Goal: Task Accomplishment & Management: Manage account settings

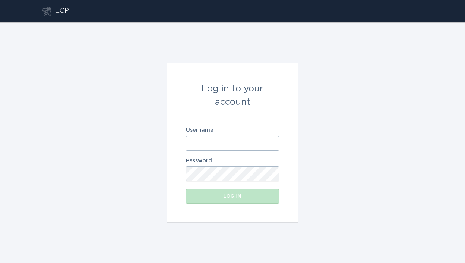
click at [210, 133] on div "Username" at bounding box center [232, 139] width 93 height 23
click at [210, 141] on input "Username" at bounding box center [232, 143] width 93 height 15
paste input "[EMAIL_ADDRESS][DOMAIN_NAME]"
type input "[EMAIL_ADDRESS][DOMAIN_NAME]"
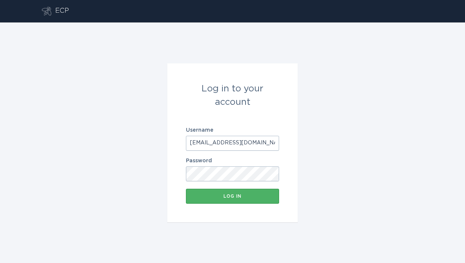
click at [210, 200] on button "Log in" at bounding box center [232, 196] width 93 height 15
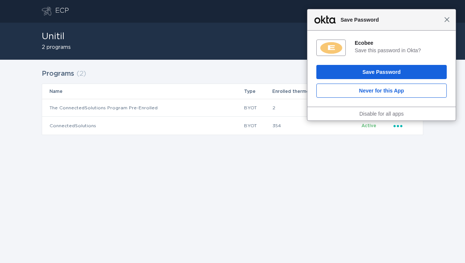
click at [446, 20] on span "Close" at bounding box center [447, 20] width 6 height 6
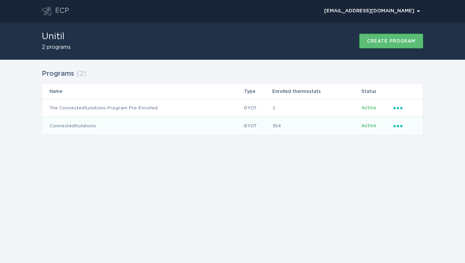
click at [399, 126] on icon "Popover menu" at bounding box center [398, 126] width 9 height 2
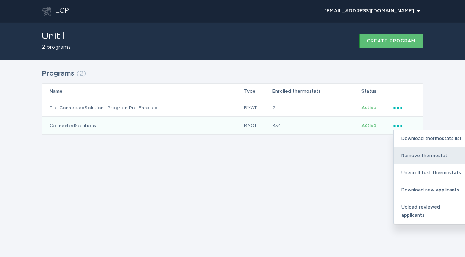
click at [403, 147] on div "Remove thermostat" at bounding box center [433, 155] width 78 height 17
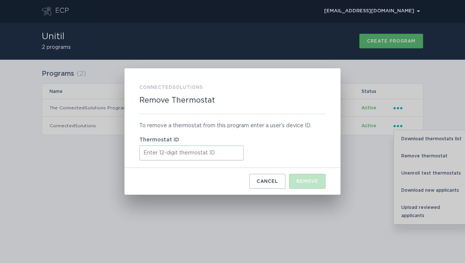
click at [221, 152] on input "Thermostat ID" at bounding box center [191, 152] width 104 height 15
paste input "415530555643"
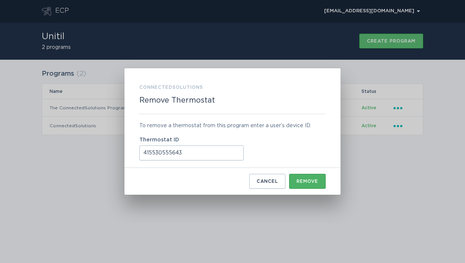
type input "415530555643"
click at [301, 180] on div "Remove" at bounding box center [308, 181] width 22 height 4
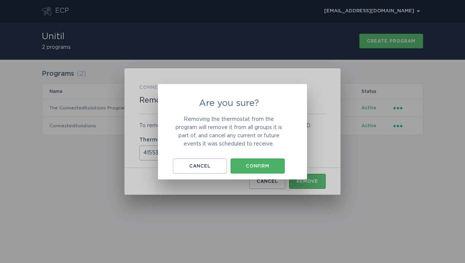
click at [264, 160] on button "Confirm" at bounding box center [258, 165] width 54 height 15
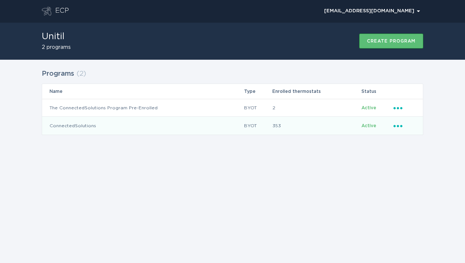
click at [402, 124] on icon "Ellipsis" at bounding box center [399, 125] width 10 height 6
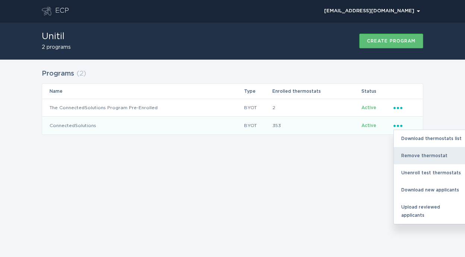
click at [408, 153] on div "Remove thermostat" at bounding box center [433, 155] width 78 height 17
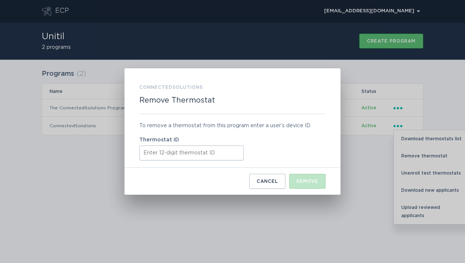
click at [184, 155] on input "Thermostat ID" at bounding box center [191, 152] width 104 height 15
paste input "415599413582"
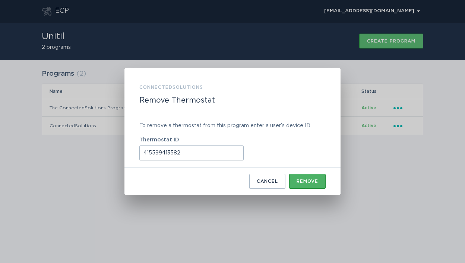
type input "415599413582"
click at [320, 182] on button "Remove" at bounding box center [307, 181] width 37 height 15
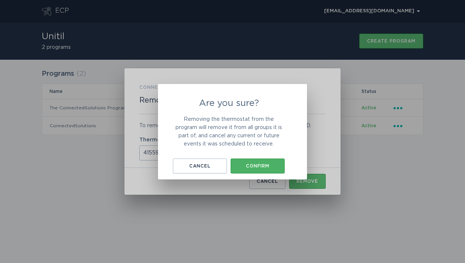
click at [257, 167] on div "Confirm" at bounding box center [258, 166] width 47 height 4
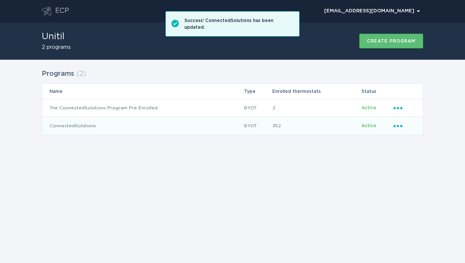
click at [404, 125] on div "Ellipsis" at bounding box center [405, 126] width 22 height 8
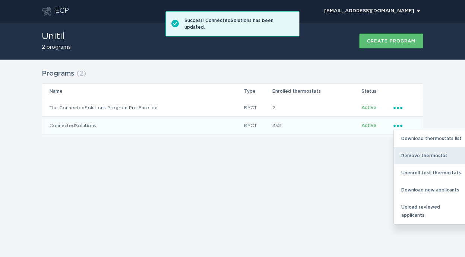
click at [408, 157] on div "Remove thermostat" at bounding box center [433, 155] width 78 height 17
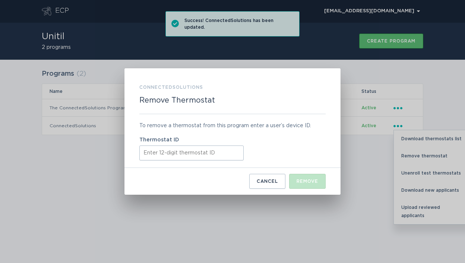
click at [220, 155] on input "Thermostat ID" at bounding box center [191, 152] width 104 height 15
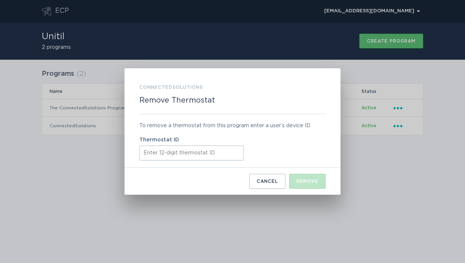
click at [280, 161] on div "To remove a thermostat from this program enter a user’s device ID. Thermostat ID" at bounding box center [232, 141] width 186 height 54
click at [261, 181] on div "Cancel" at bounding box center [267, 181] width 21 height 4
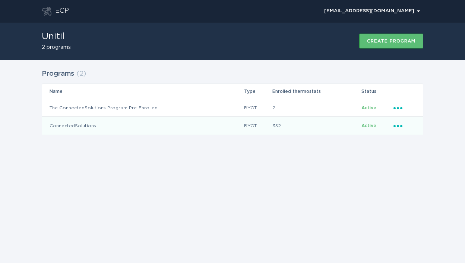
click at [399, 128] on icon "Ellipsis" at bounding box center [399, 125] width 10 height 6
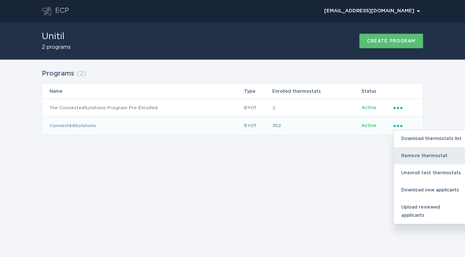
click at [411, 162] on div "Remove thermostat" at bounding box center [433, 155] width 78 height 17
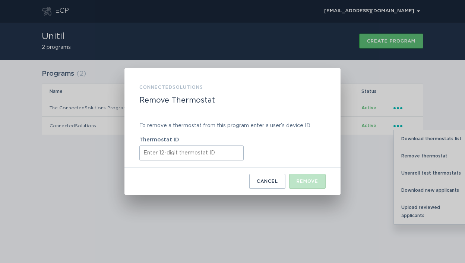
click at [215, 157] on input "Thermostat ID" at bounding box center [191, 152] width 104 height 15
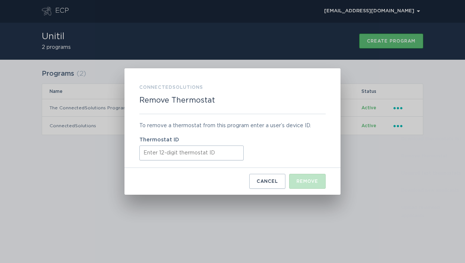
paste input "415599413582"
type input "415599413582"
click at [298, 173] on div "Cancel Remove" at bounding box center [232, 178] width 186 height 21
click at [298, 178] on button "Remove" at bounding box center [307, 181] width 37 height 15
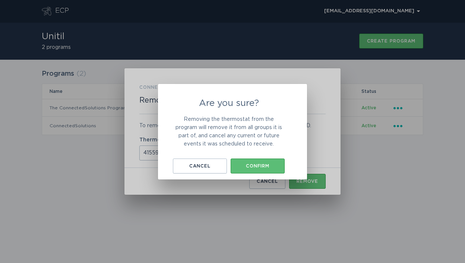
click at [257, 158] on div "Are you sure? Removing the thermostat from the program will remove it from all …" at bounding box center [229, 136] width 112 height 75
click at [257, 164] on div "Confirm" at bounding box center [258, 166] width 47 height 4
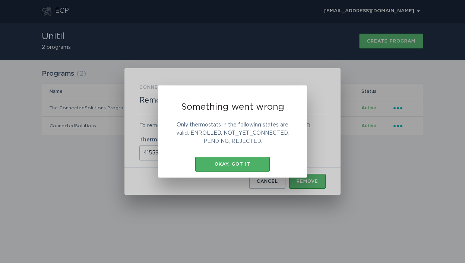
click at [250, 164] on div "Okay, got it" at bounding box center [232, 164] width 67 height 4
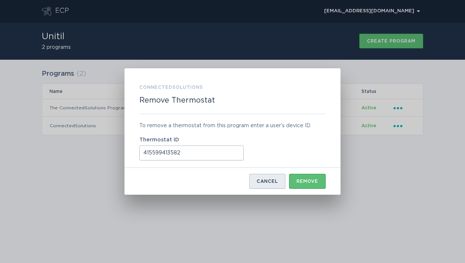
click at [257, 179] on div "Cancel" at bounding box center [267, 181] width 21 height 4
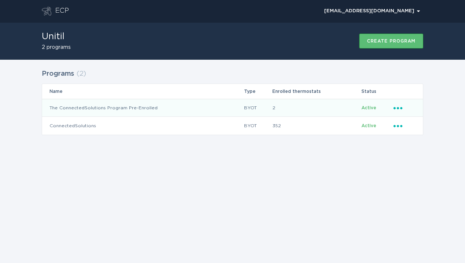
click at [390, 108] on td "Active" at bounding box center [377, 108] width 32 height 18
click at [397, 111] on div "Ellipsis" at bounding box center [405, 108] width 22 height 8
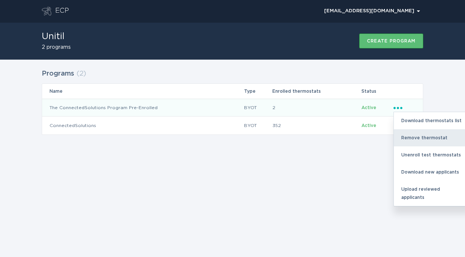
click at [412, 132] on div "Remove thermostat" at bounding box center [433, 137] width 78 height 17
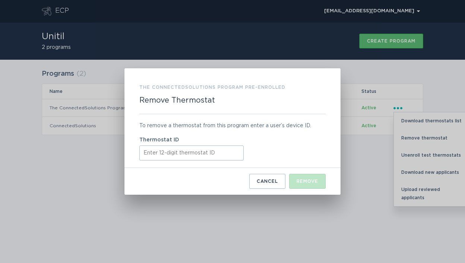
click at [202, 139] on label "Thermostat ID" at bounding box center [232, 139] width 186 height 5
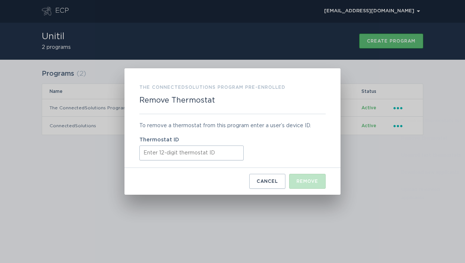
click at [202, 147] on input "Thermostat ID" at bounding box center [191, 152] width 104 height 15
paste input "415599413582"
type input "415599413582"
click at [309, 180] on div "Remove" at bounding box center [308, 181] width 22 height 4
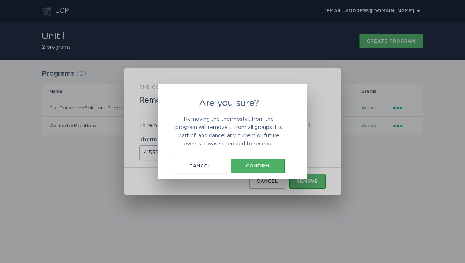
click at [263, 169] on button "Confirm" at bounding box center [258, 165] width 54 height 15
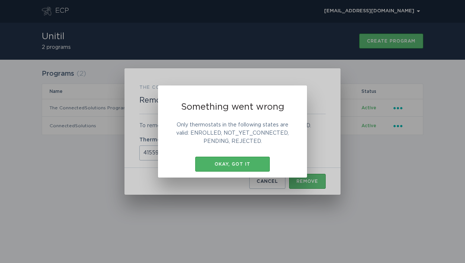
click at [263, 170] on button "Okay, got it" at bounding box center [232, 164] width 75 height 15
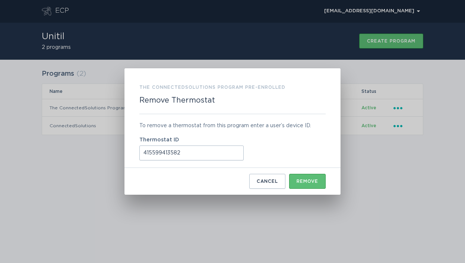
click at [264, 182] on div "Cancel" at bounding box center [267, 181] width 21 height 4
